Goal: Task Accomplishment & Management: Use online tool/utility

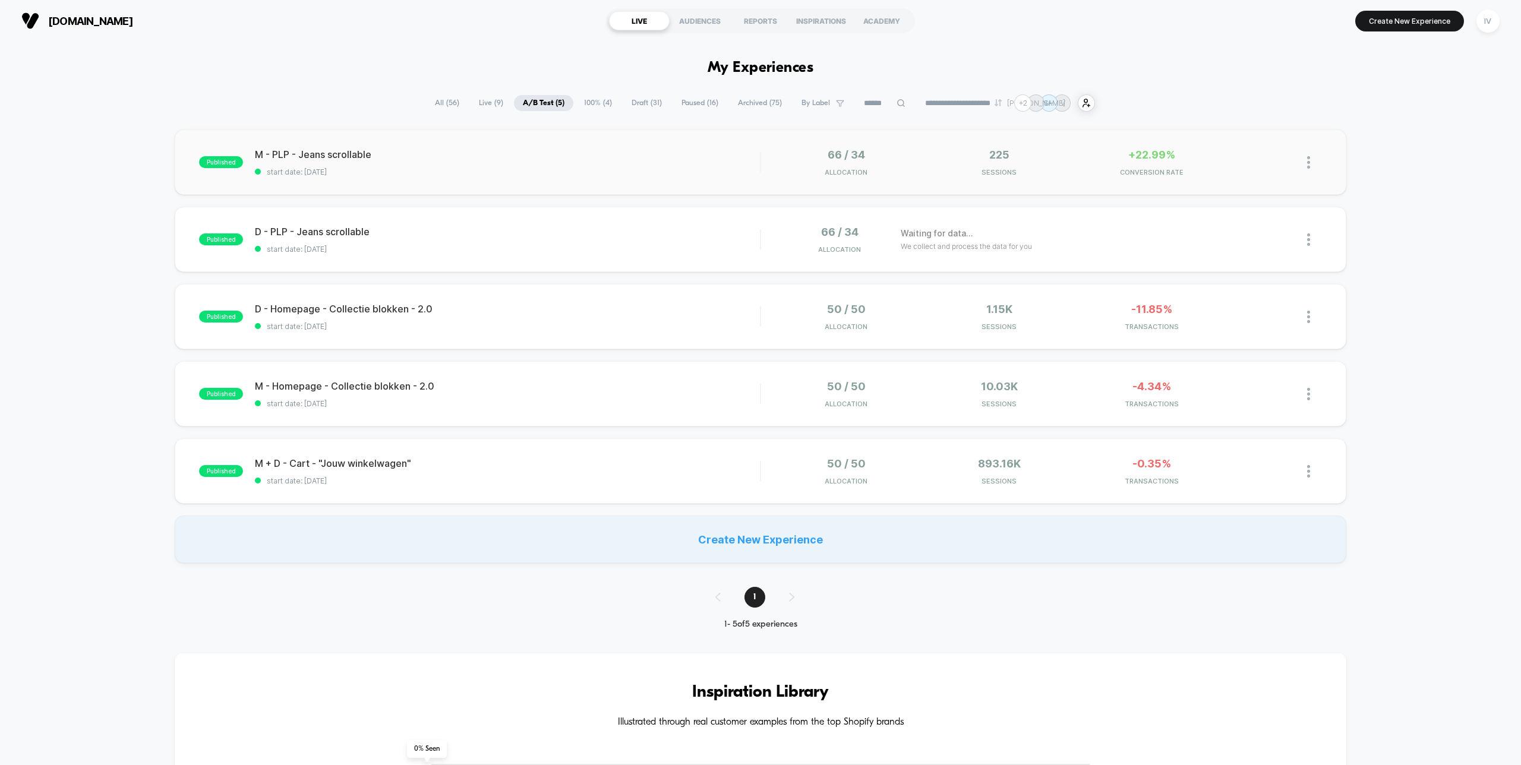
click at [537, 183] on div "published M - PLP - Jeans scrollable start date: [DATE] 66 / 34 Allocation 225 …" at bounding box center [760, 161] width 1171 height 65
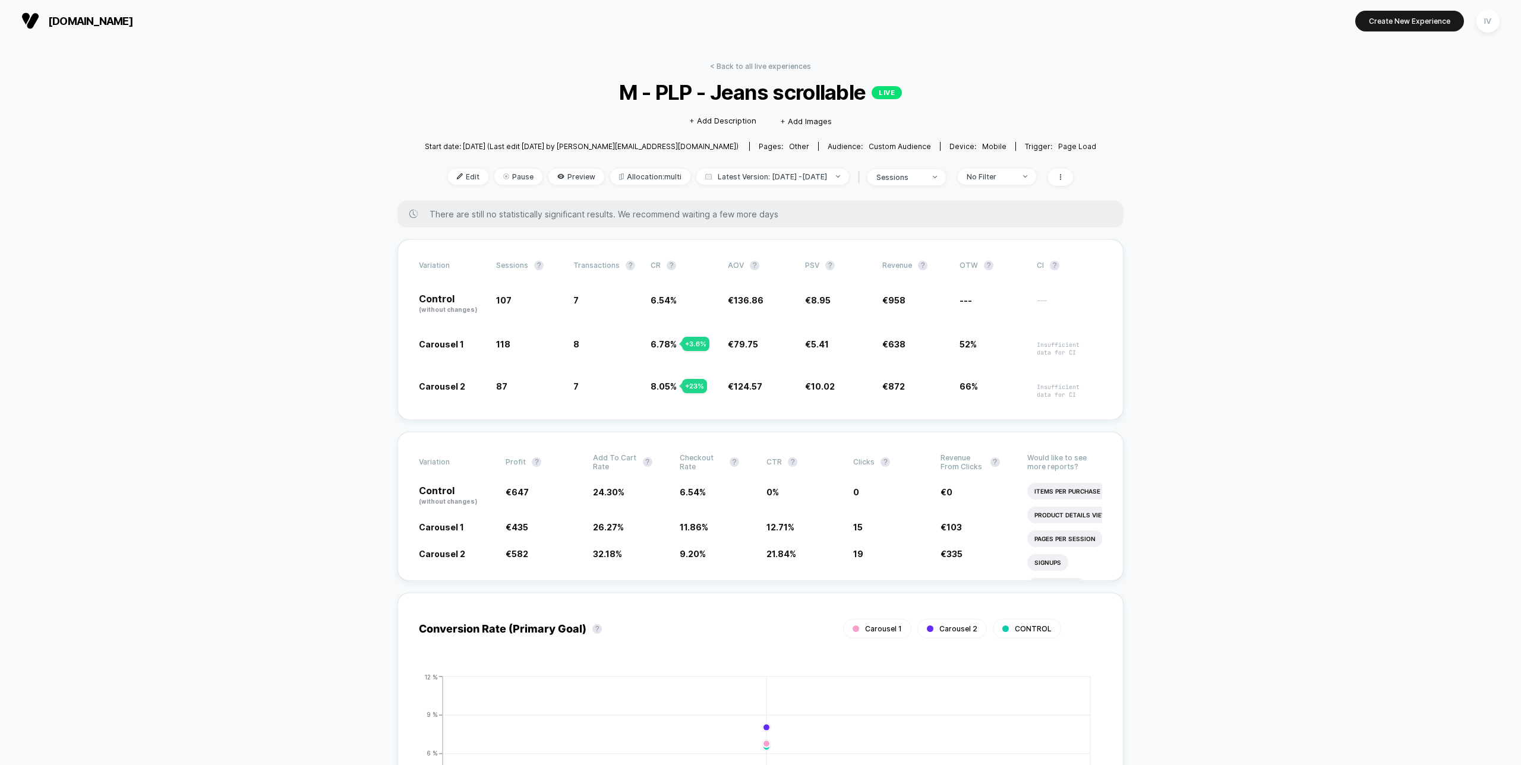
click at [776, 71] on div "< Back to all live experiences M - PLP - Jeans scrollable LIVE Click to edit ex…" at bounding box center [760, 131] width 671 height 139
click at [777, 68] on link "< Back to all live experiences" at bounding box center [760, 66] width 101 height 9
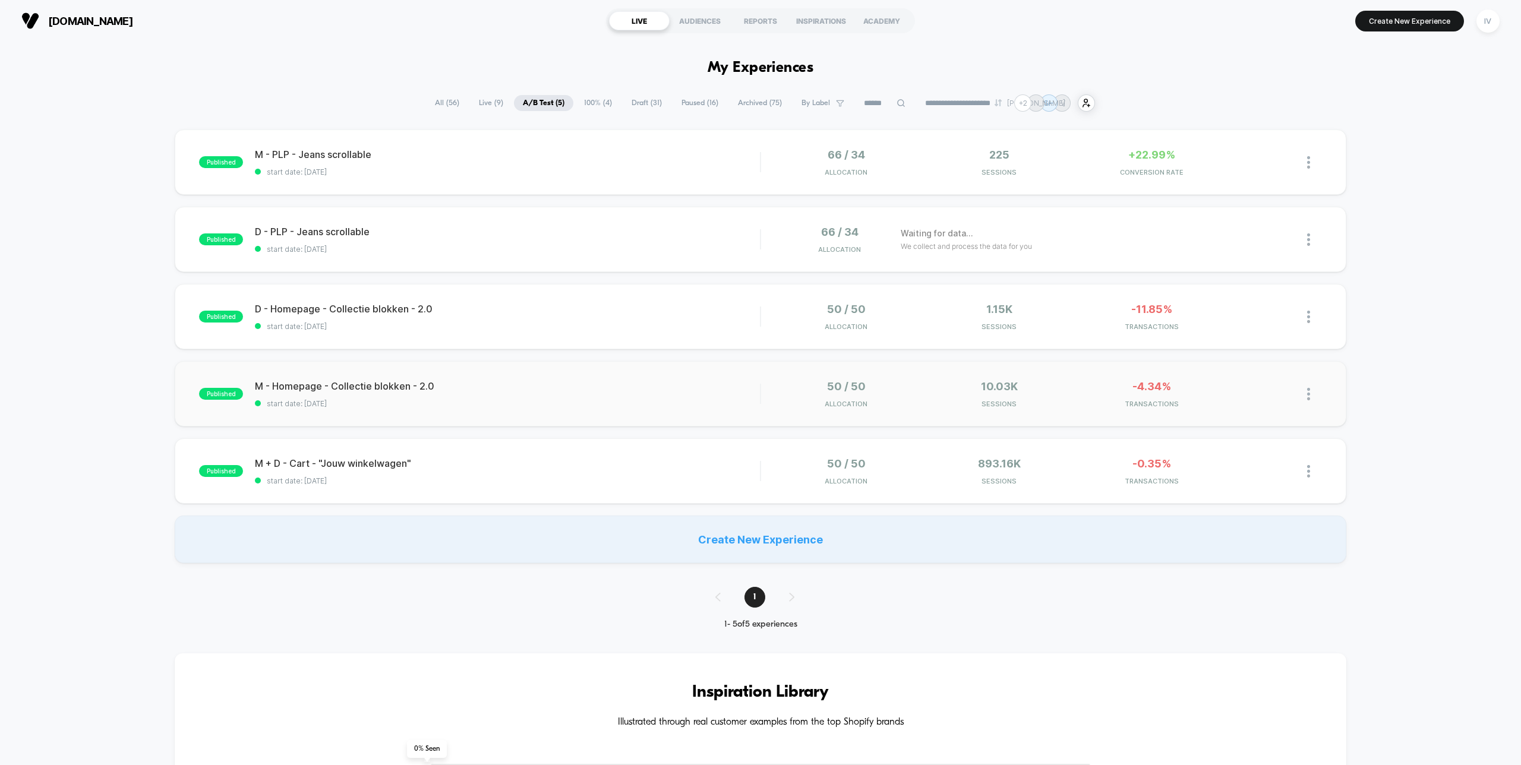
click at [608, 376] on div "published M - Homepage - Collectie blokken - 2.0 start date: [DATE] 50 / 50 All…" at bounding box center [760, 393] width 1171 height 65
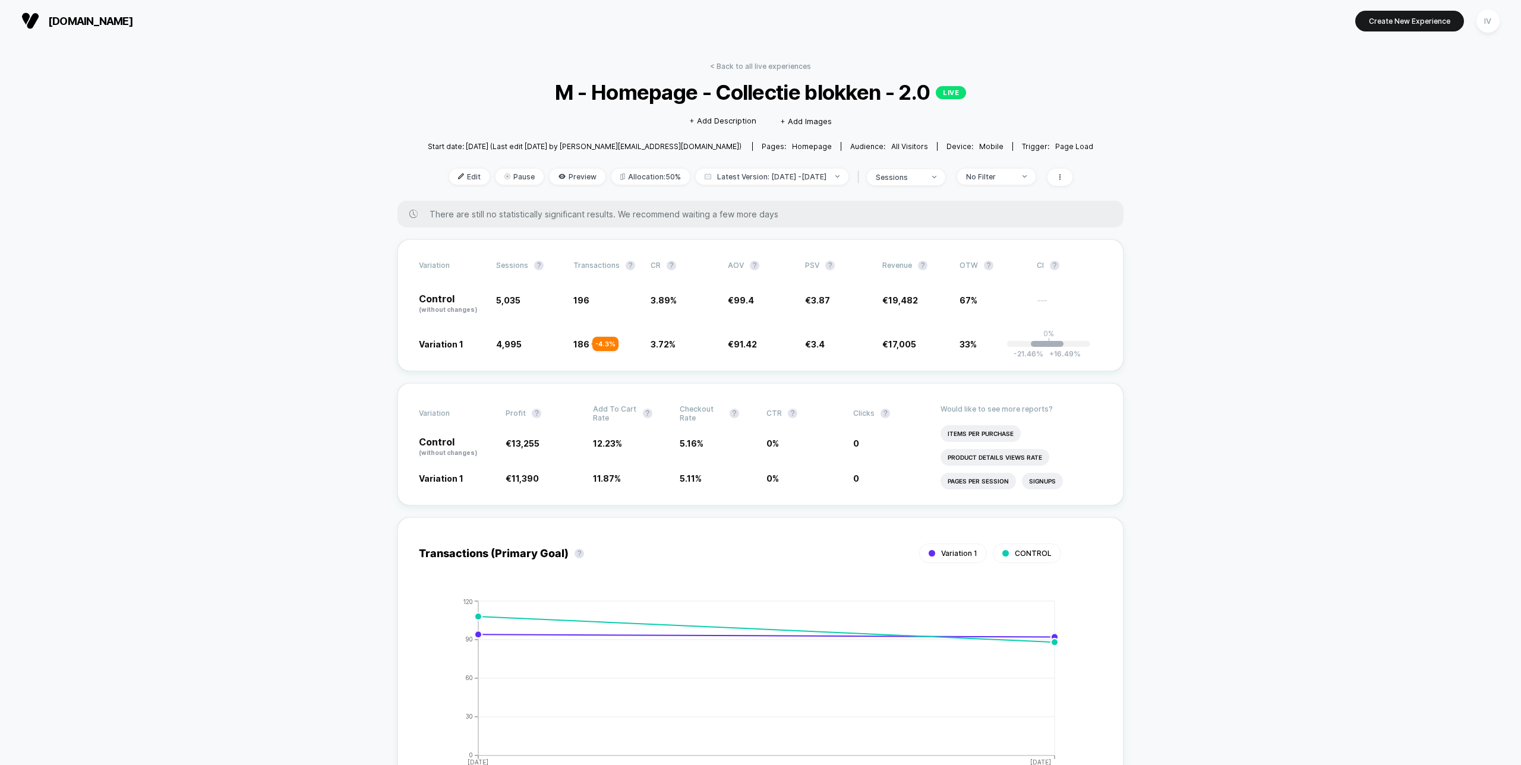
click at [1008, 166] on div "< Back to all live experiences M - Homepage - Collectie blokken - 2.0 LIVE Clic…" at bounding box center [760, 131] width 665 height 139
click at [1006, 169] on span "No Filter" at bounding box center [996, 177] width 78 height 16
click at [993, 290] on span "New Visitors" at bounding box center [995, 292] width 49 height 10
click at [999, 352] on button "Save" at bounding box center [1006, 349] width 109 height 20
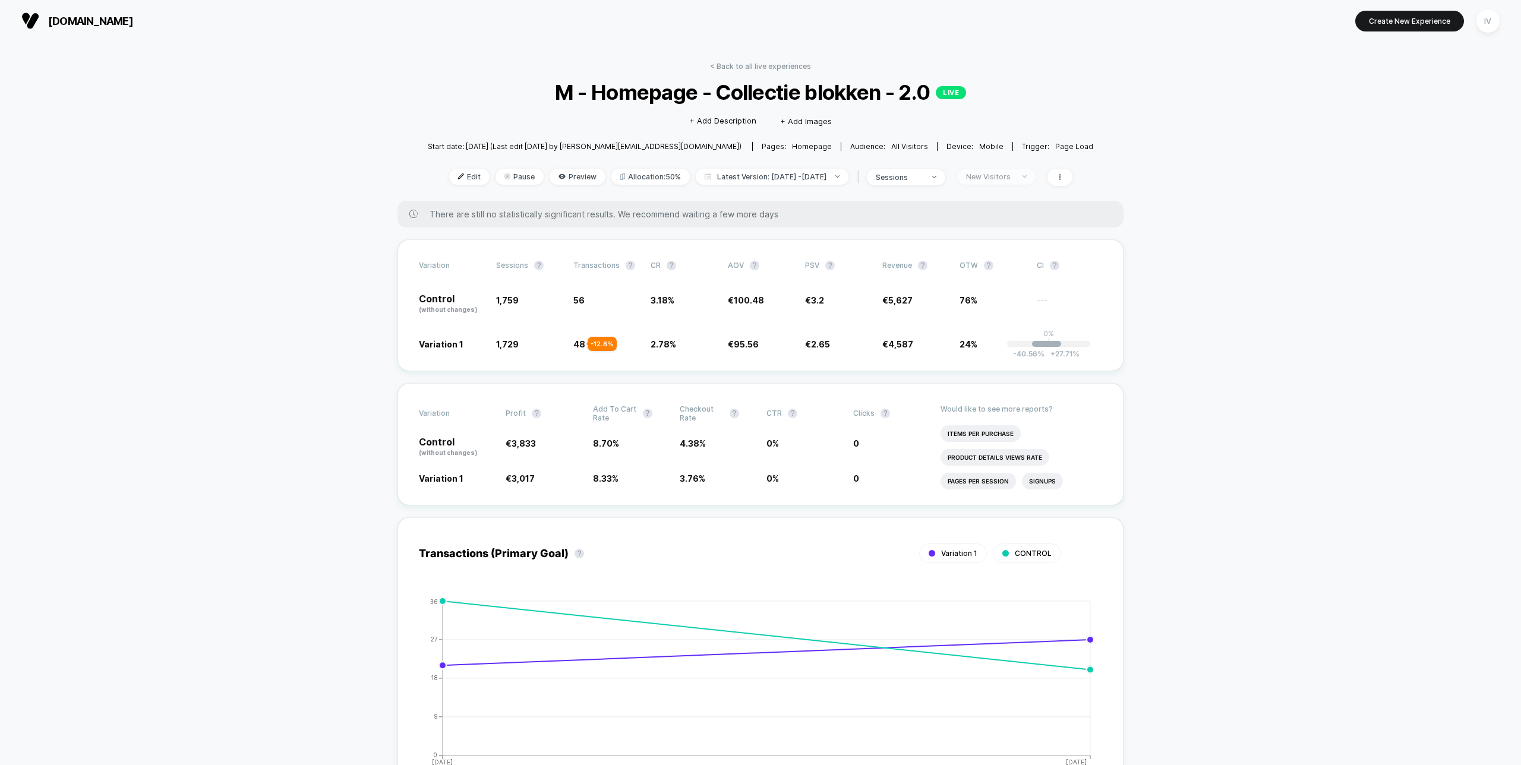
click at [1011, 175] on div "New Visitors" at bounding box center [990, 176] width 48 height 9
click at [994, 267] on span "Returning Visitors" at bounding box center [1005, 268] width 69 height 10
click at [990, 349] on button "Save" at bounding box center [1006, 349] width 109 height 20
